Goal: Task Accomplishment & Management: Manage account settings

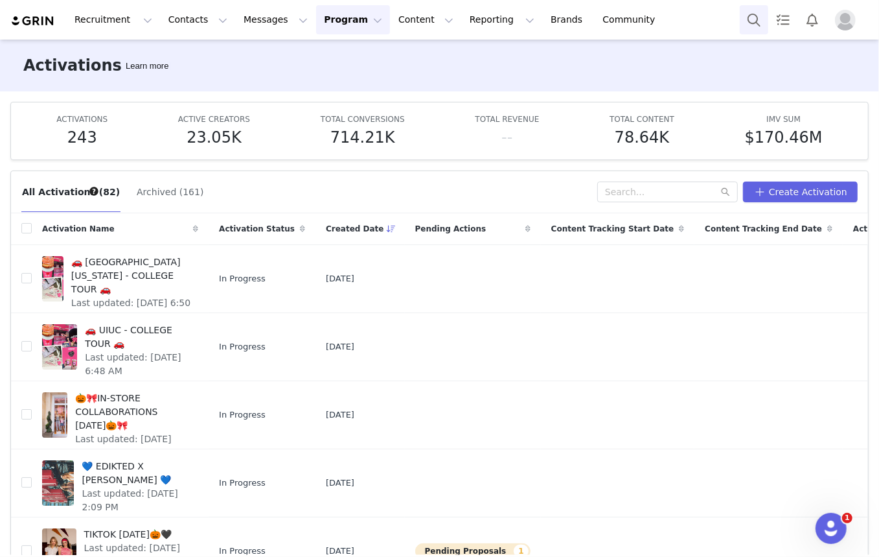
click at [742, 26] on button "Search" at bounding box center [754, 19] width 29 height 29
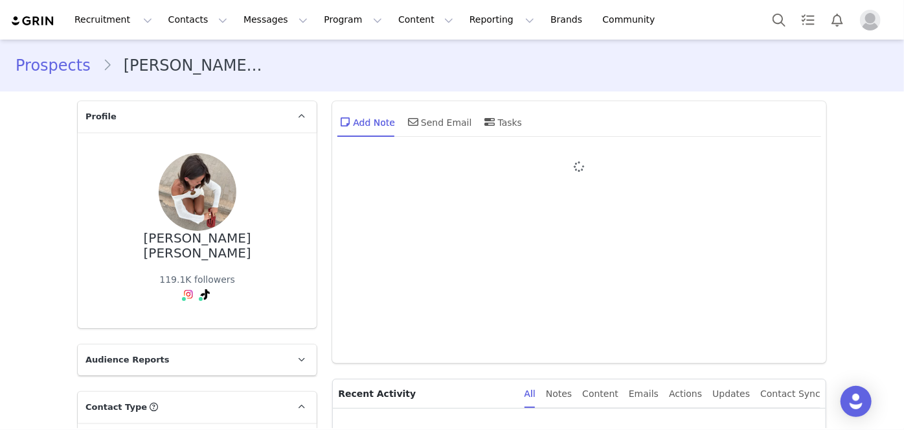
type input "+1 ([GEOGRAPHIC_DATA])"
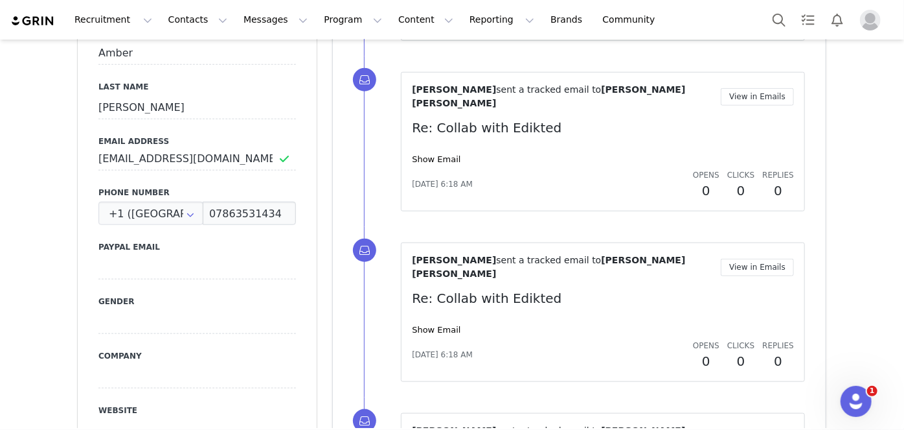
drag, startPoint x: 280, startPoint y: 321, endPoint x: 53, endPoint y: 253, distance: 236.9
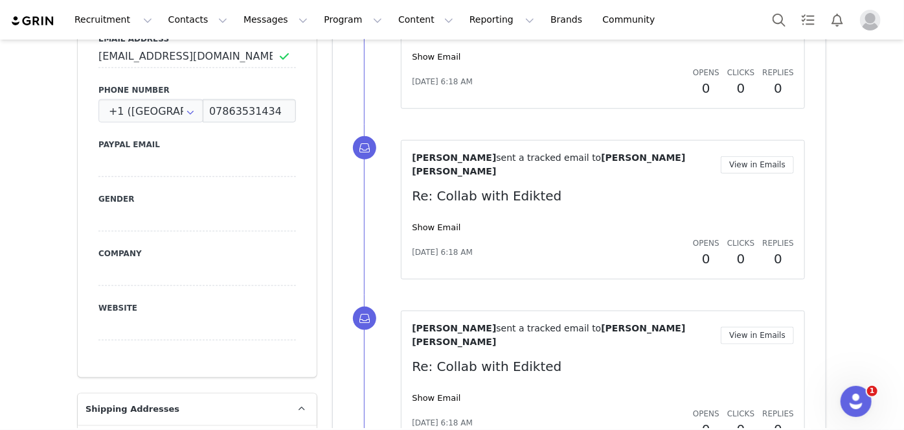
drag, startPoint x: 58, startPoint y: 238, endPoint x: 65, endPoint y: 353, distance: 114.9
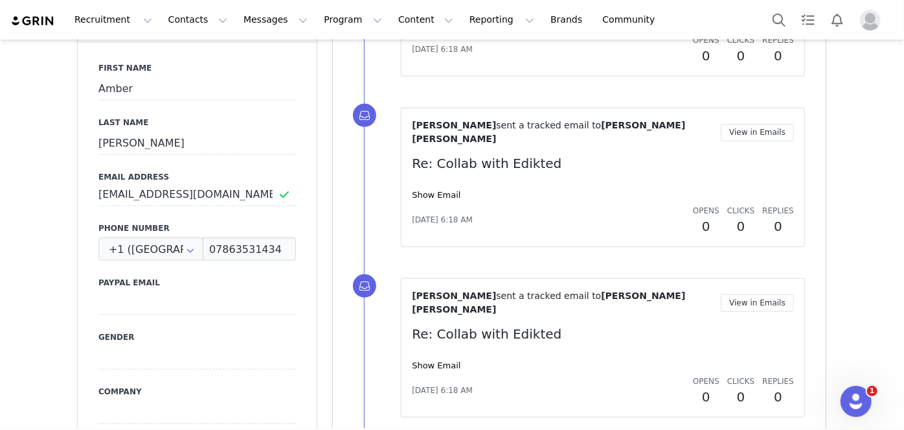
drag, startPoint x: 60, startPoint y: 300, endPoint x: 32, endPoint y: 188, distance: 115.5
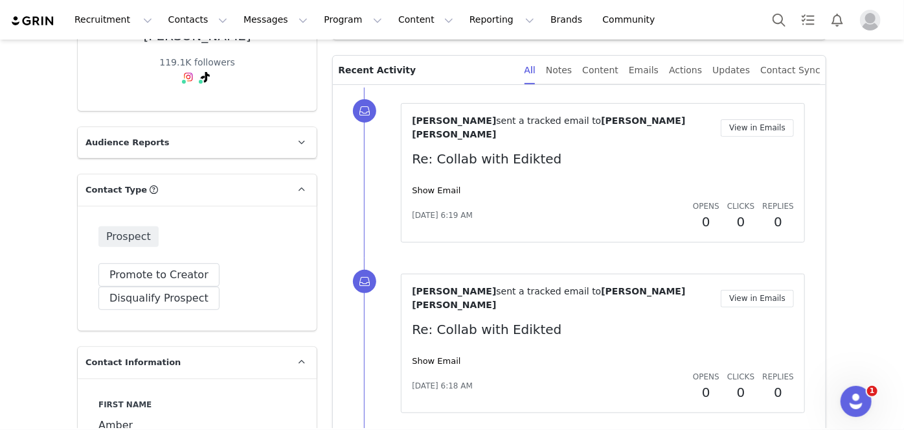
drag, startPoint x: 31, startPoint y: 178, endPoint x: 10, endPoint y: 88, distance: 92.4
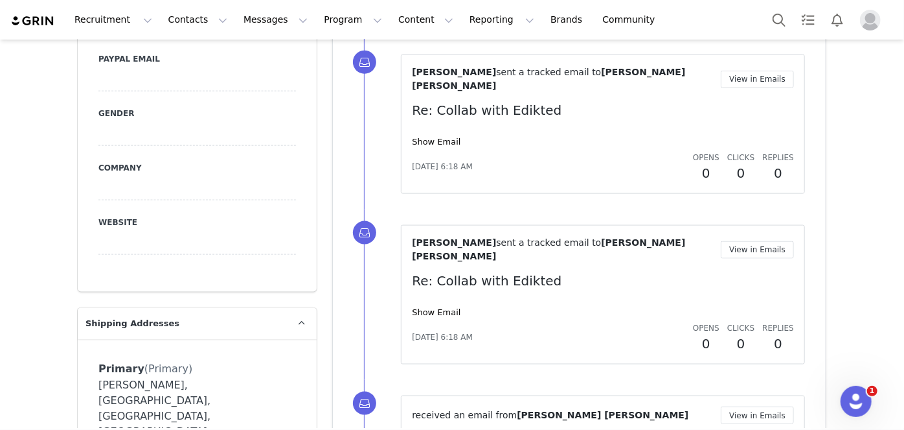
drag, startPoint x: 17, startPoint y: 98, endPoint x: 41, endPoint y: 348, distance: 250.6
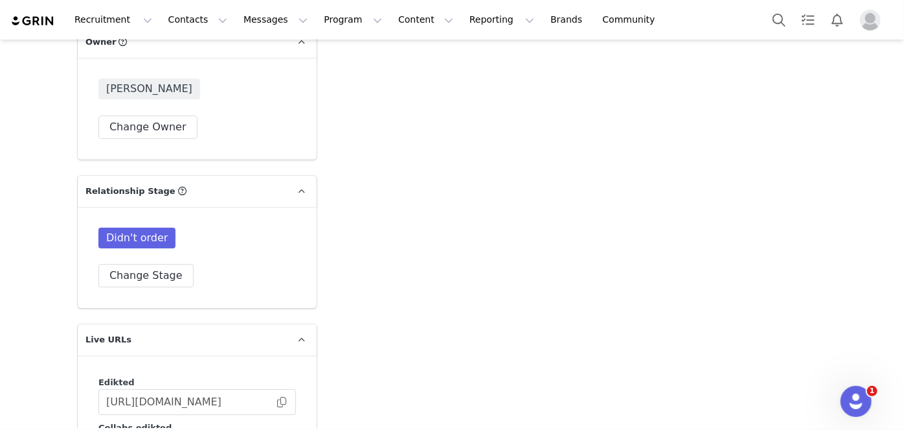
scroll to position [2181, 0]
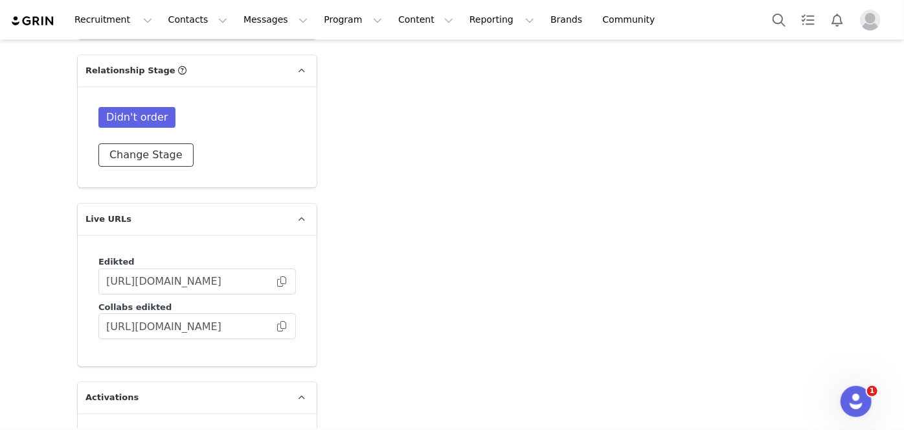
click at [157, 143] on button "Change Stage" at bounding box center [145, 154] width 95 height 23
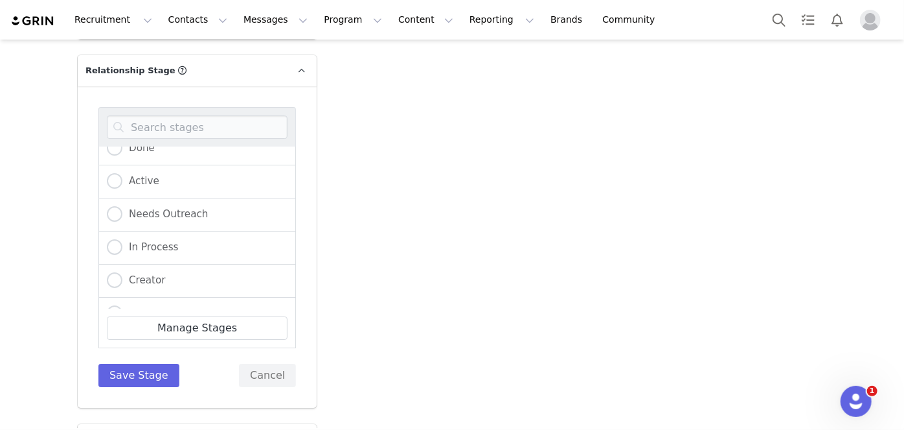
scroll to position [117, 0]
click at [157, 271] on span "Not Relevent" at bounding box center [157, 277] width 70 height 12
click at [122, 269] on input "Not Relevent" at bounding box center [115, 277] width 16 height 17
radio input "true"
radio input "false"
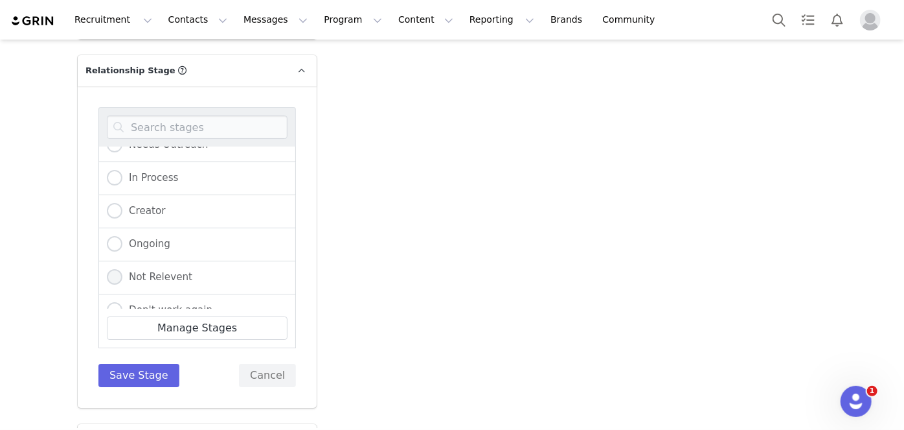
radio input "true"
click at [137, 363] on button "Save Stage" at bounding box center [138, 374] width 81 height 23
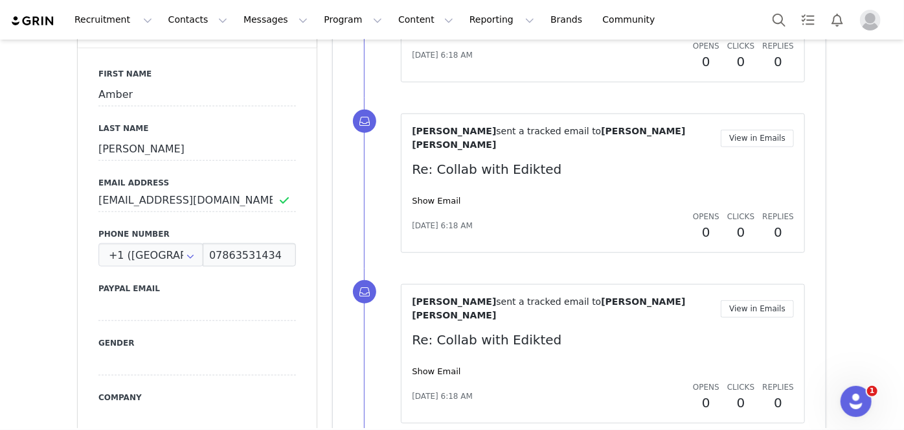
scroll to position [0, 0]
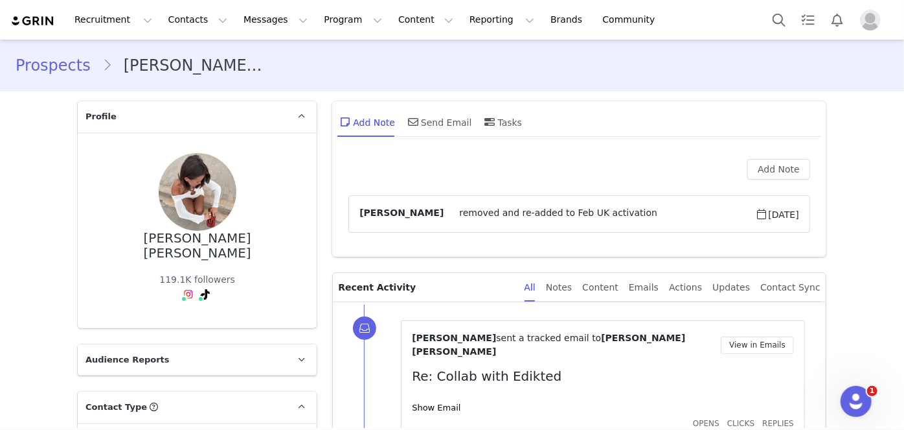
drag, startPoint x: 506, startPoint y: 170, endPoint x: 496, endPoint y: 97, distance: 73.9
